Goal: Task Accomplishment & Management: Use online tool/utility

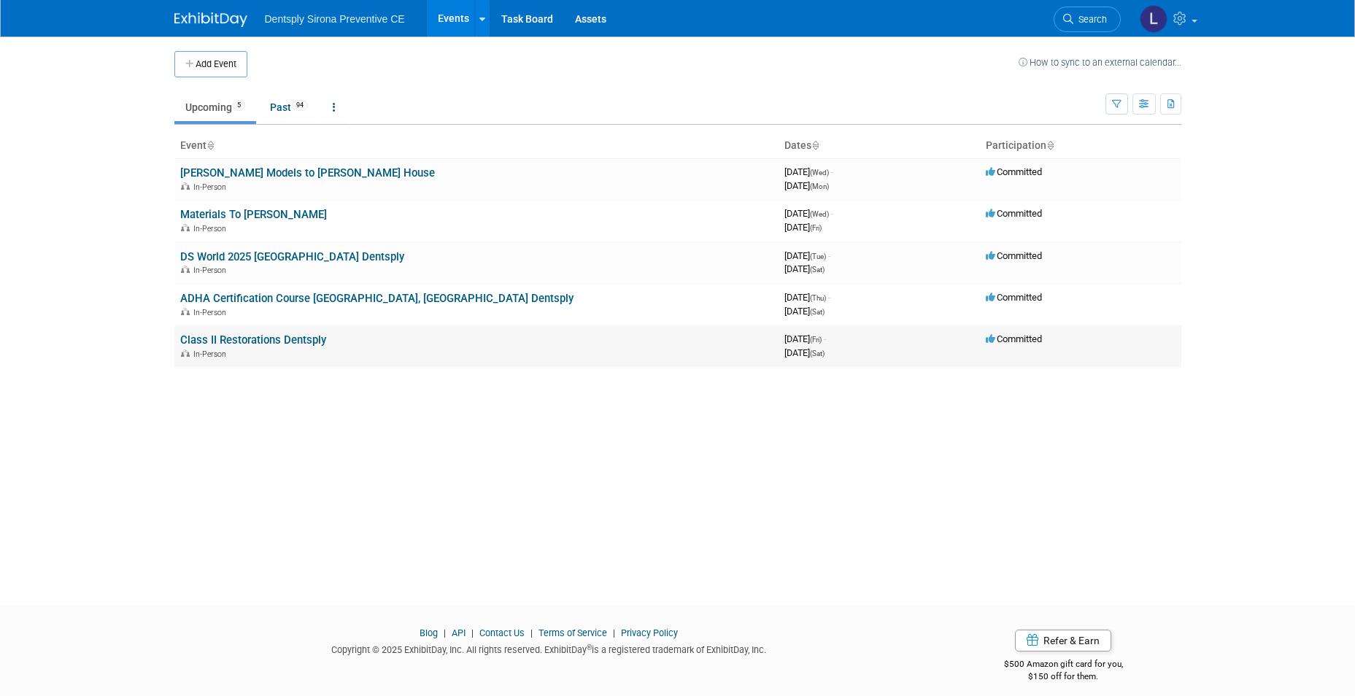
click at [287, 345] on link "Class II Restorations Dentsply" at bounding box center [253, 340] width 146 height 13
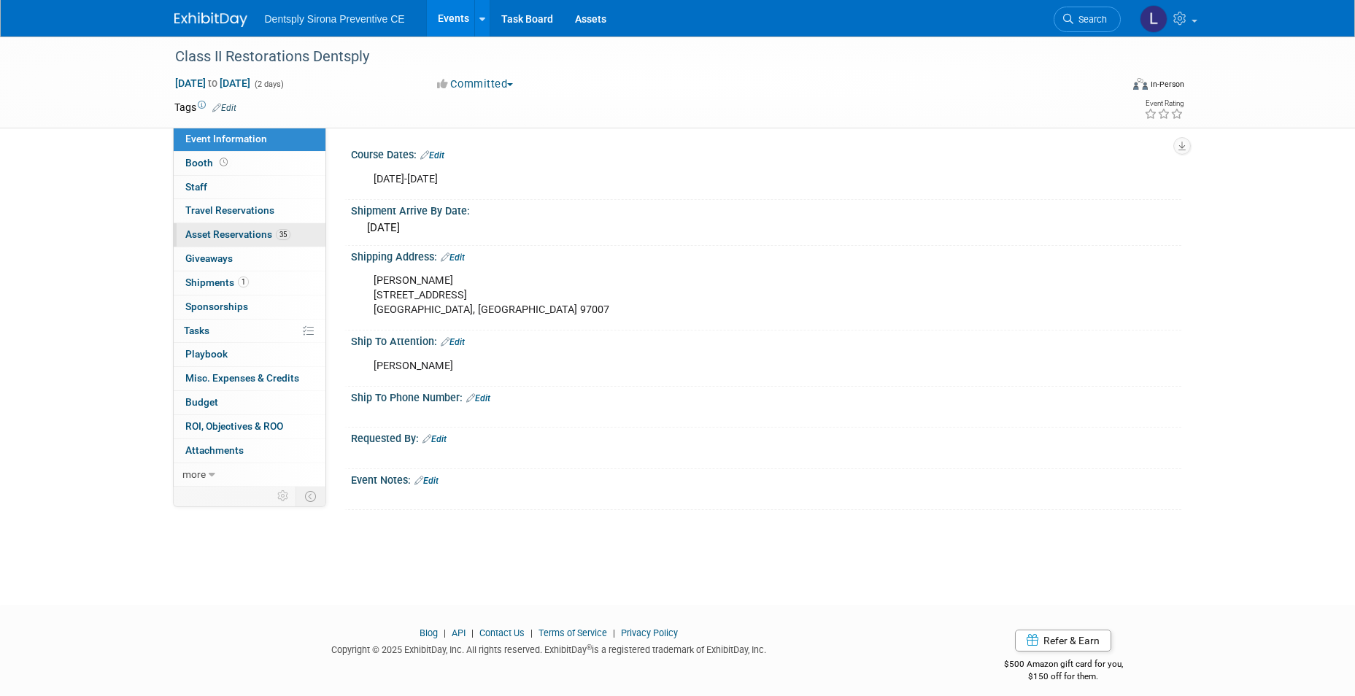
click at [236, 231] on span "Asset Reservations 35" at bounding box center [237, 234] width 105 height 12
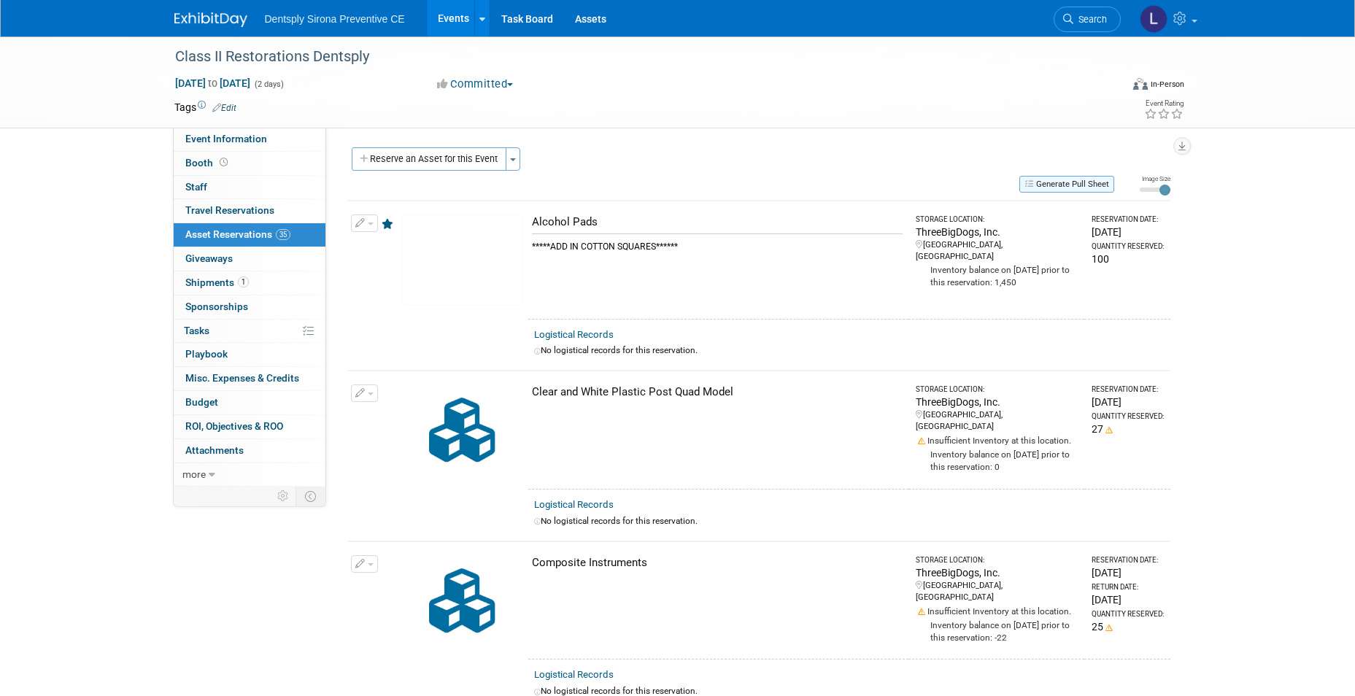
click at [1061, 183] on button "Generate Pull Sheet" at bounding box center [1067, 184] width 95 height 17
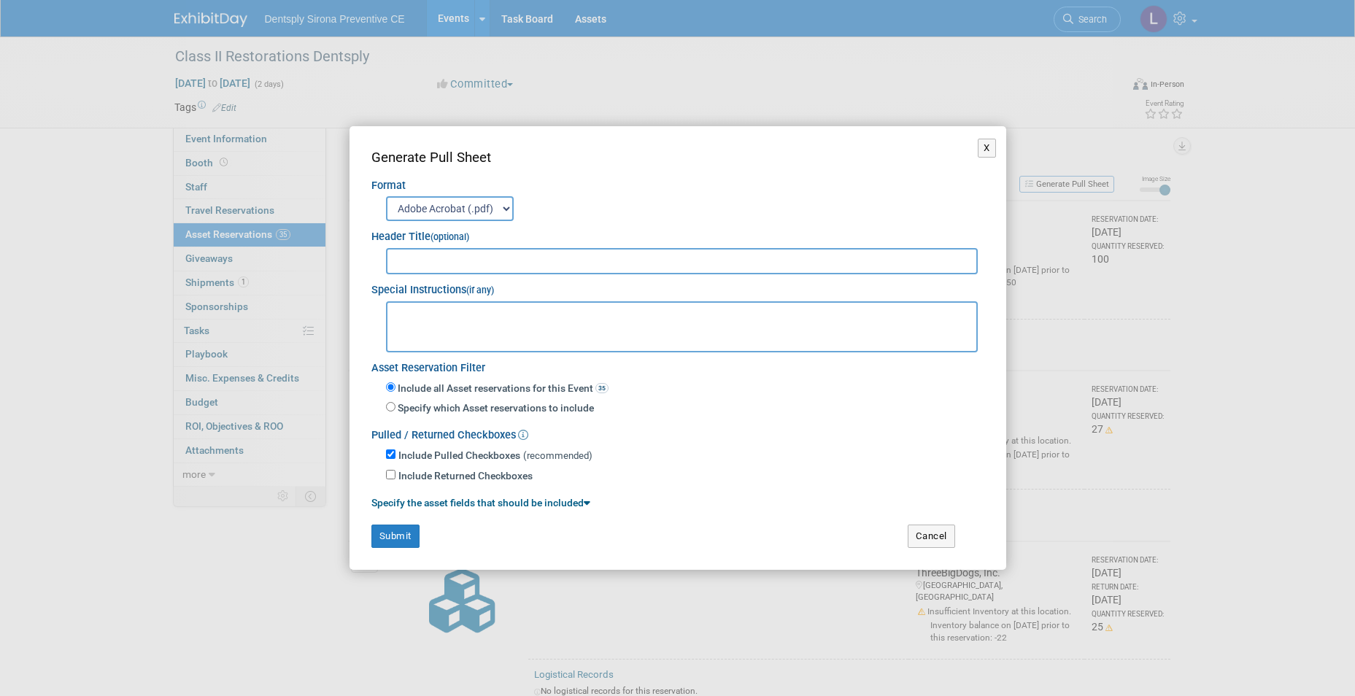
click at [450, 259] on input "text" at bounding box center [682, 261] width 593 height 26
type input "October 10-11th Course with Dr Atlas"
click at [394, 537] on button "Submit" at bounding box center [396, 536] width 48 height 23
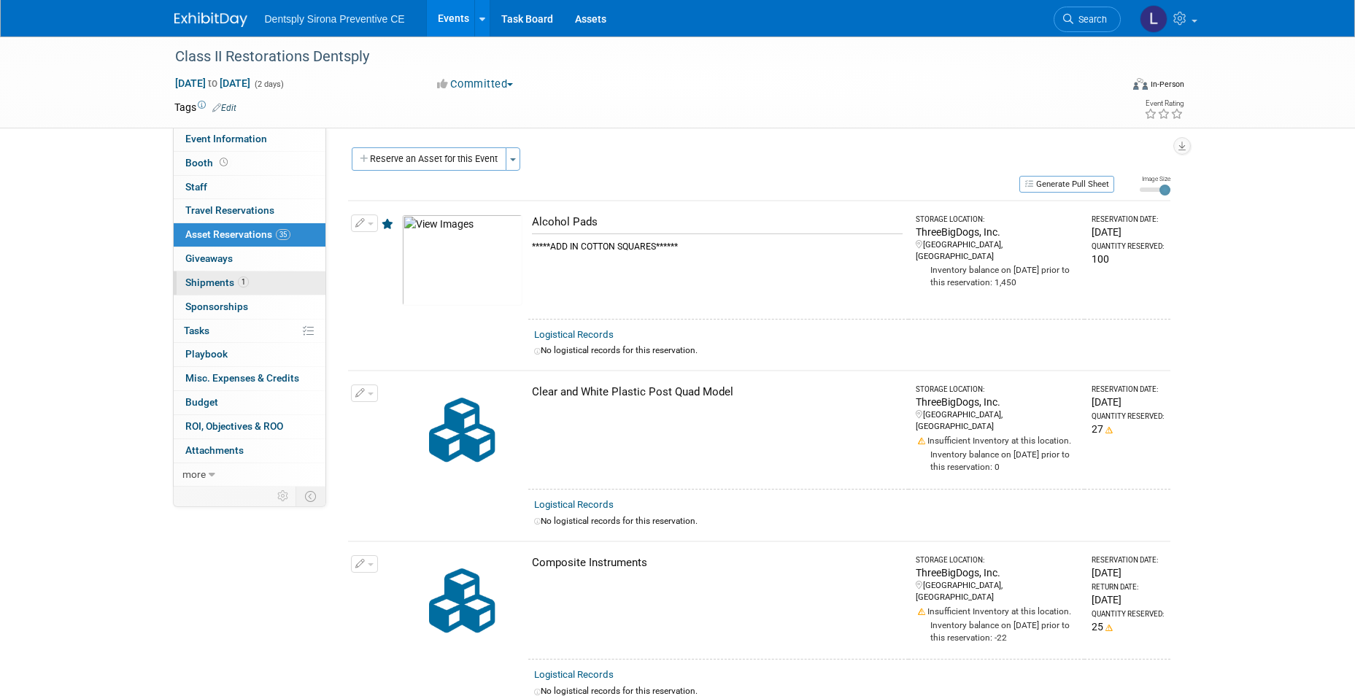
click at [196, 282] on span "Shipments 1" at bounding box center [217, 283] width 64 height 12
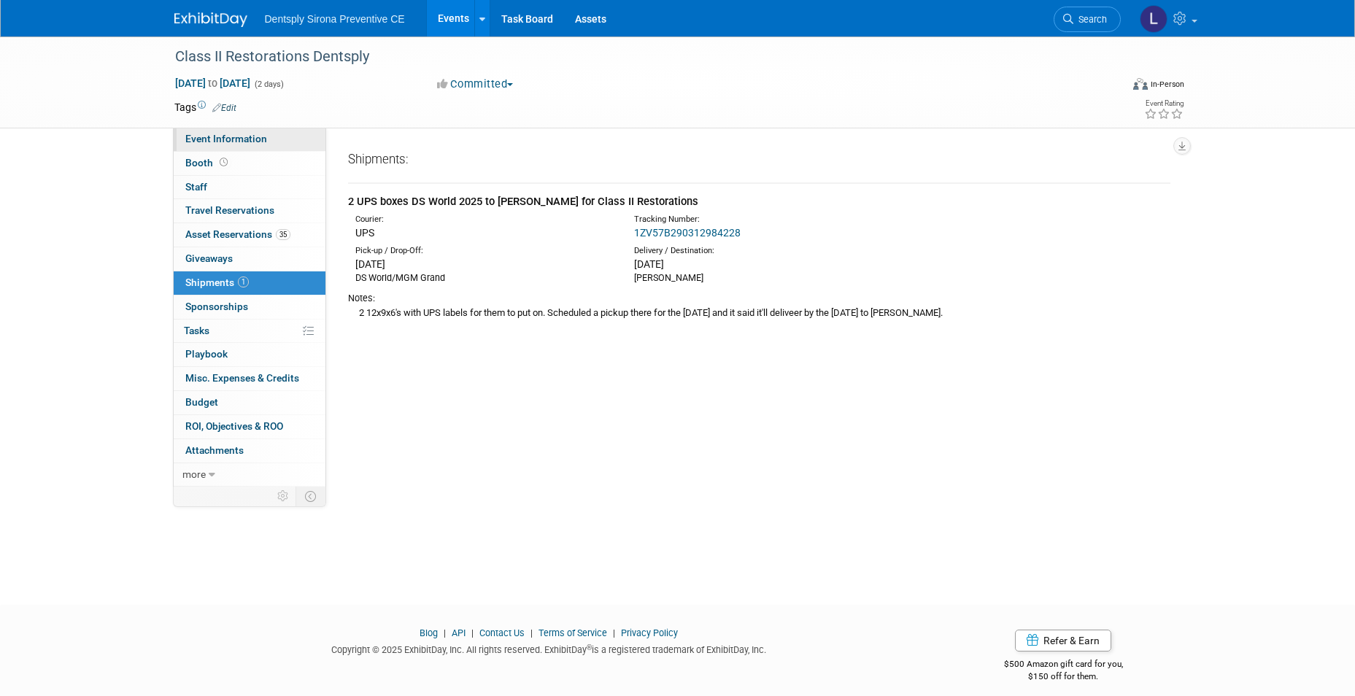
click at [216, 140] on span "Event Information" at bounding box center [226, 139] width 82 height 12
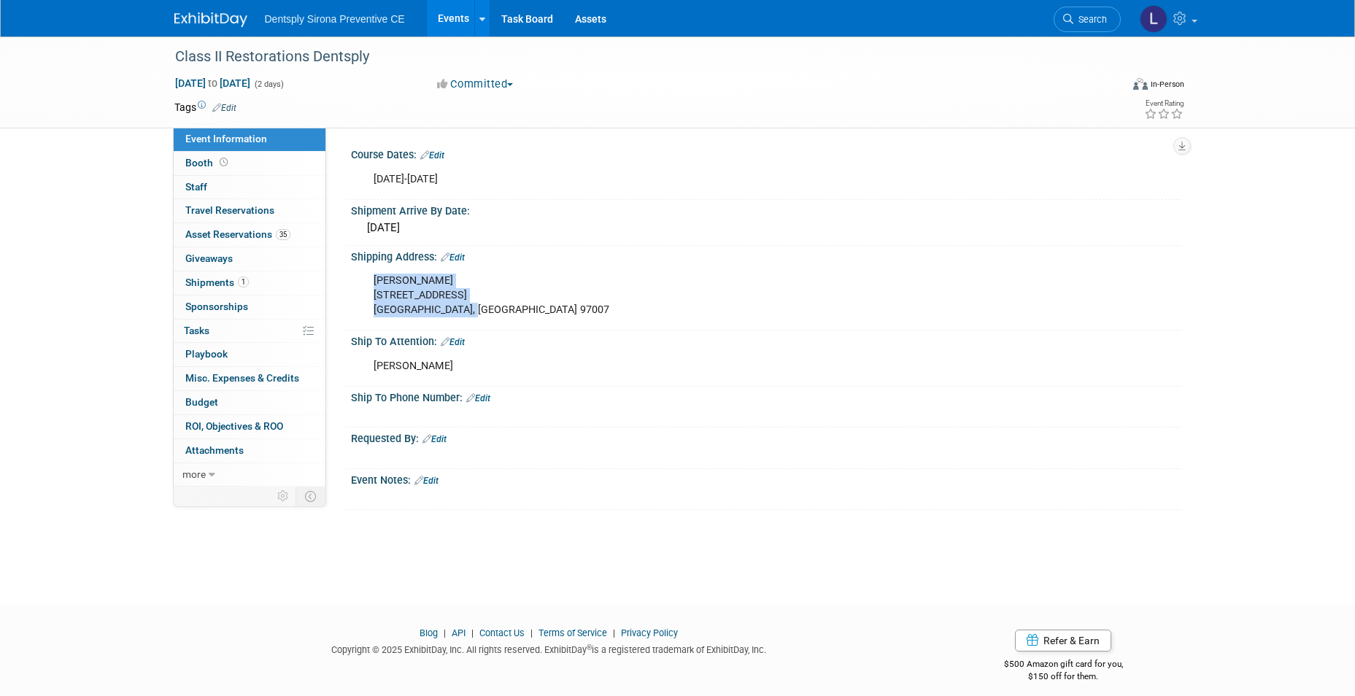
drag, startPoint x: 485, startPoint y: 315, endPoint x: 366, endPoint y: 283, distance: 123.9
click at [366, 283] on div "Kirsten Drucker 10170 SW Snowgoose Pl. Beaverton, OR 97007" at bounding box center [693, 295] width 658 height 58
copy div "Kirsten Drucker 10170 SW Snowgoose Pl. Beaverton, OR 97007"
click at [1182, 254] on div "Event Information Event Info Booth Booth 0 Staff 0 Staff 0 Travel Reservations …" at bounding box center [678, 273] width 1029 height 474
